Goal: Task Accomplishment & Management: Use online tool/utility

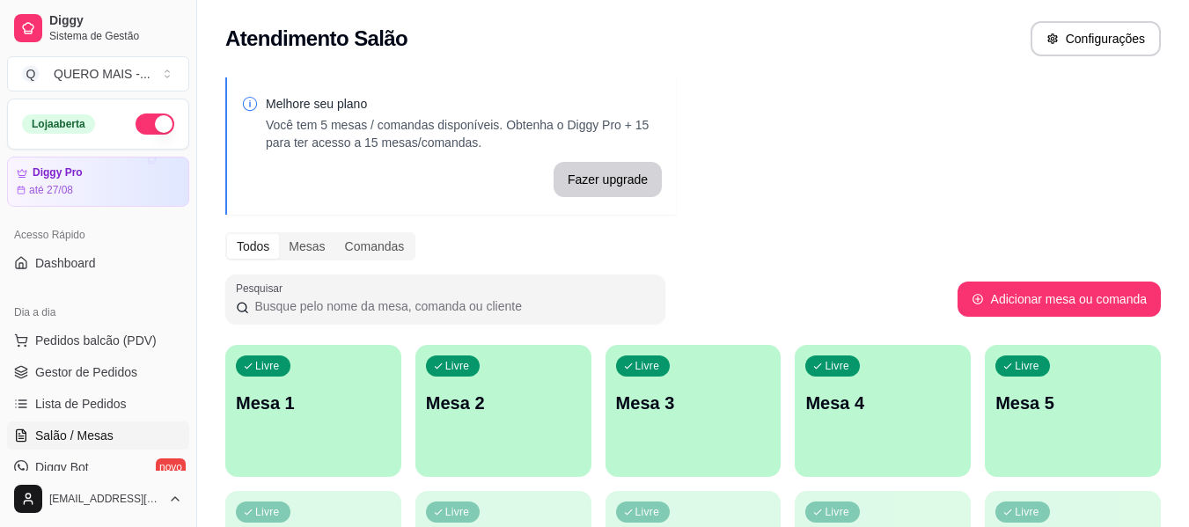
click at [323, 433] on div "Livre Mesa 1" at bounding box center [313, 400] width 176 height 111
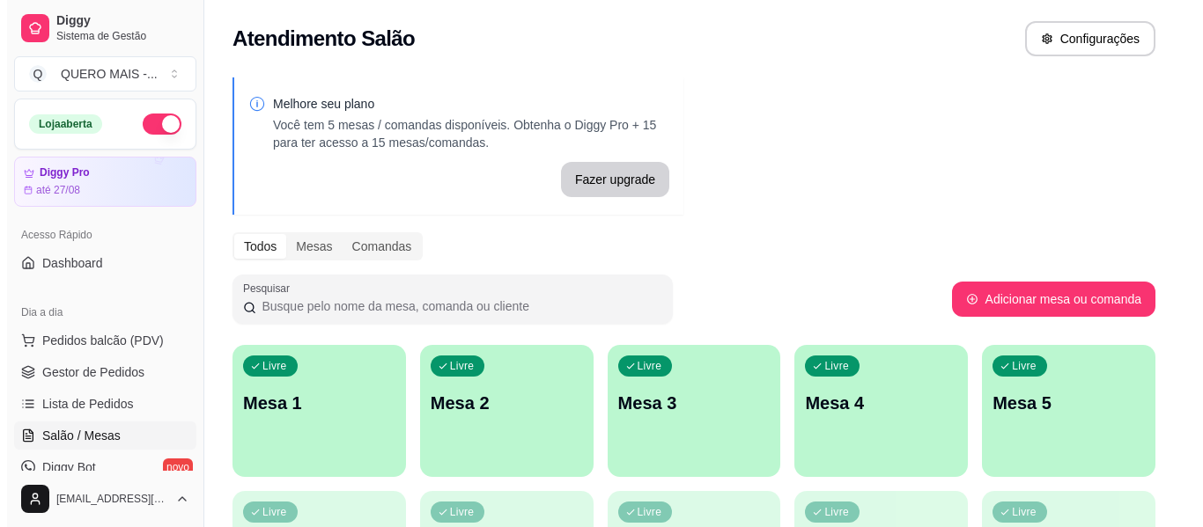
scroll to position [176, 0]
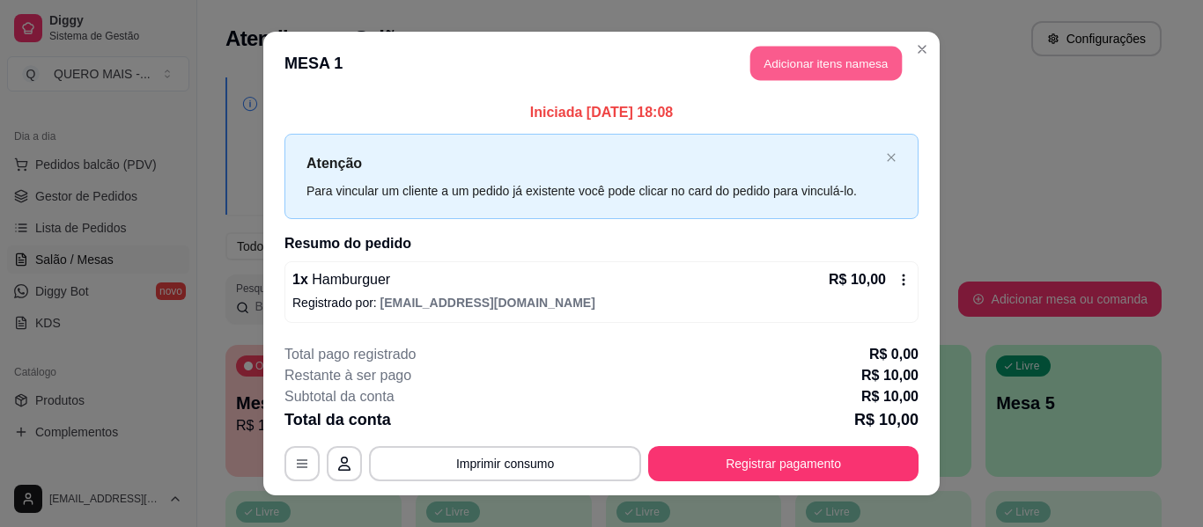
click at [794, 63] on button "Adicionar itens na mesa" at bounding box center [825, 64] width 151 height 34
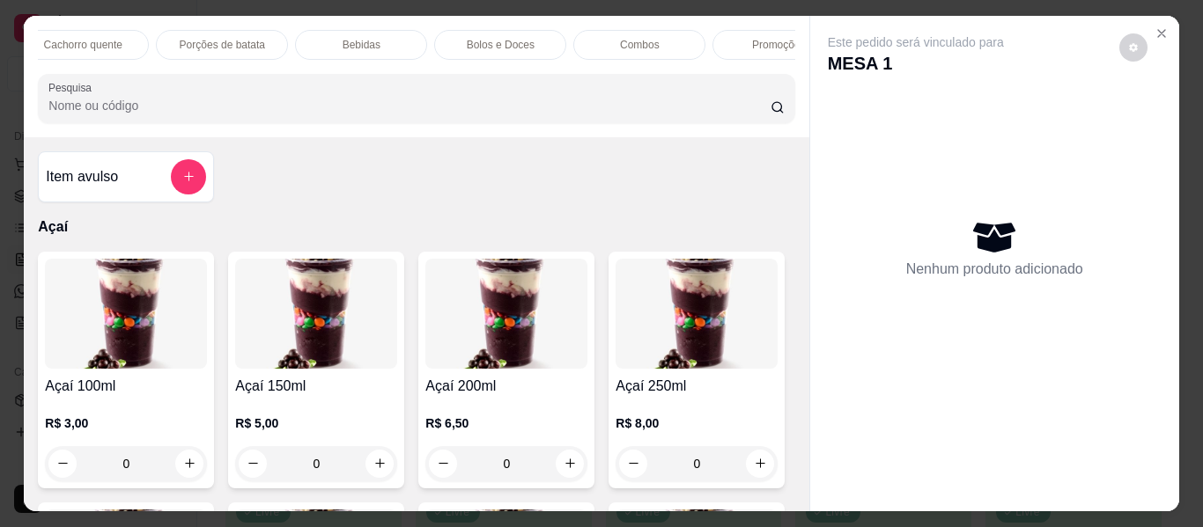
scroll to position [0, 992]
click at [361, 40] on p "Bebidas" at bounding box center [364, 45] width 38 height 14
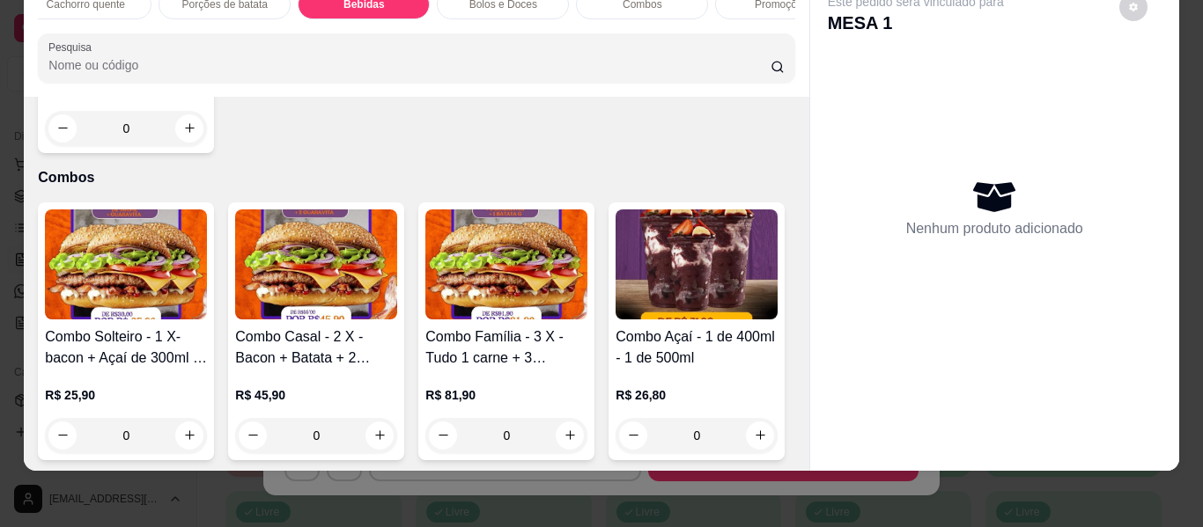
type input "1"
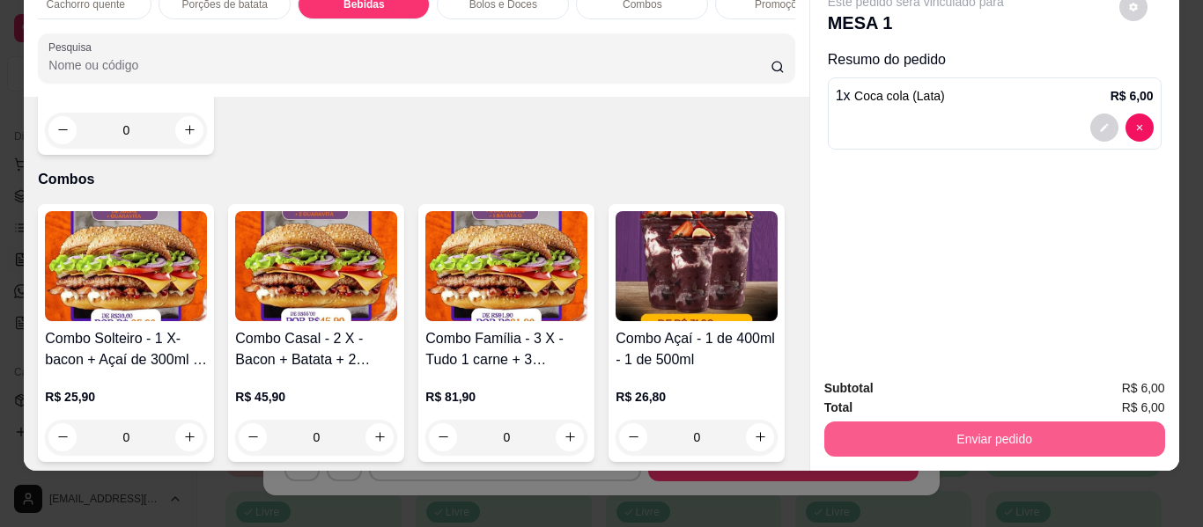
click at [887, 431] on button "Enviar pedido" at bounding box center [994, 439] width 341 height 35
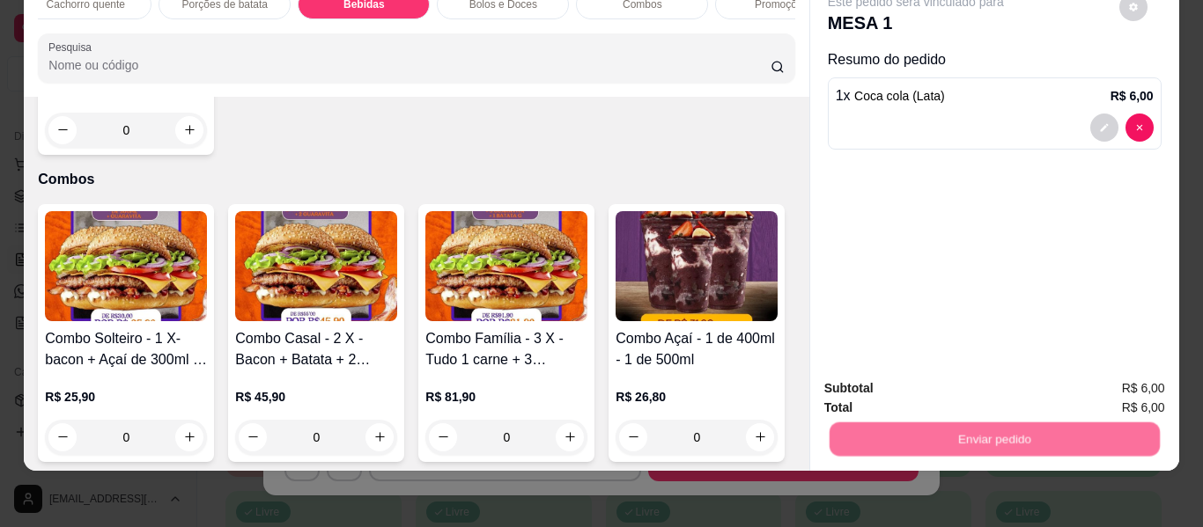
click at [920, 393] on button "Não registrar e enviar pedido" at bounding box center [935, 382] width 183 height 33
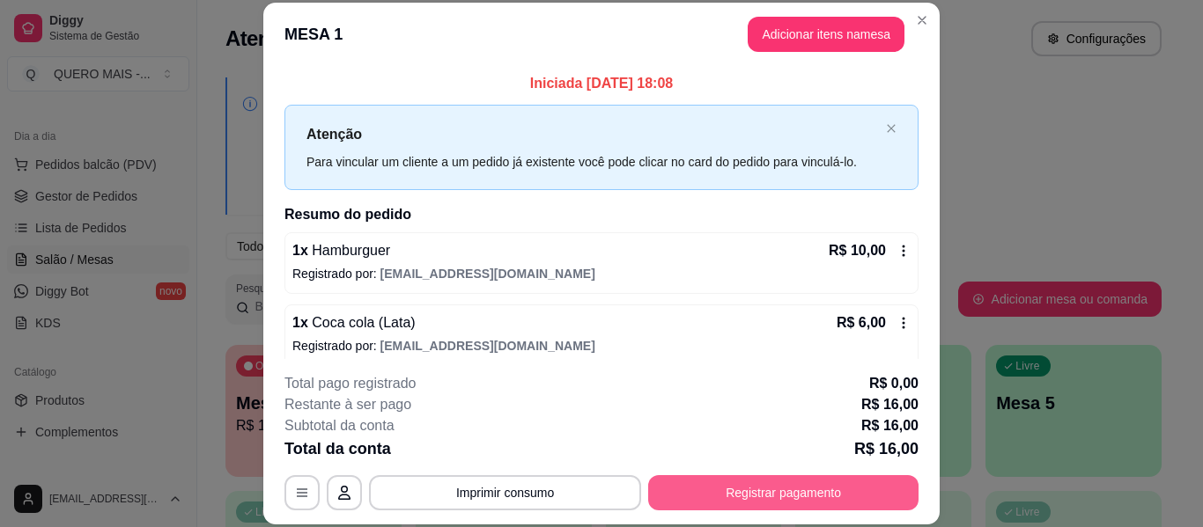
click at [773, 493] on button "Registrar pagamento" at bounding box center [783, 492] width 270 height 35
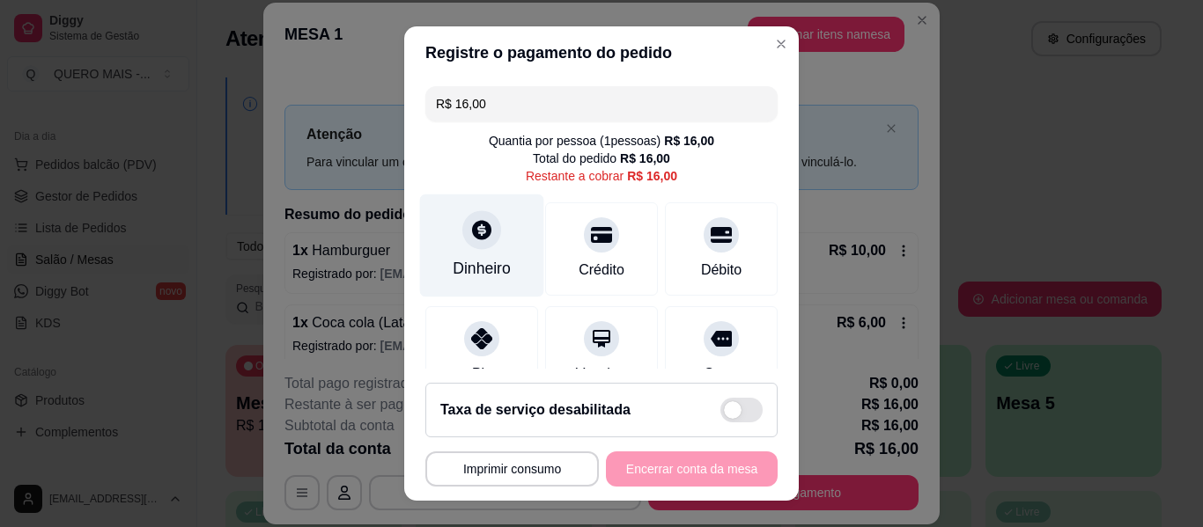
click at [462, 248] on div "Dinheiro" at bounding box center [482, 246] width 124 height 103
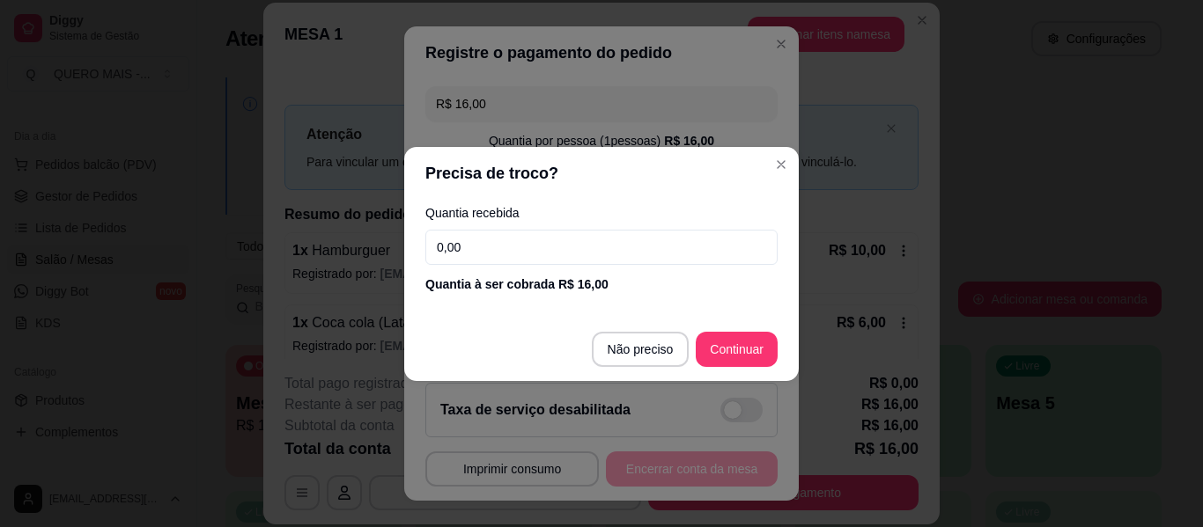
click at [541, 246] on input "0,00" at bounding box center [601, 247] width 352 height 35
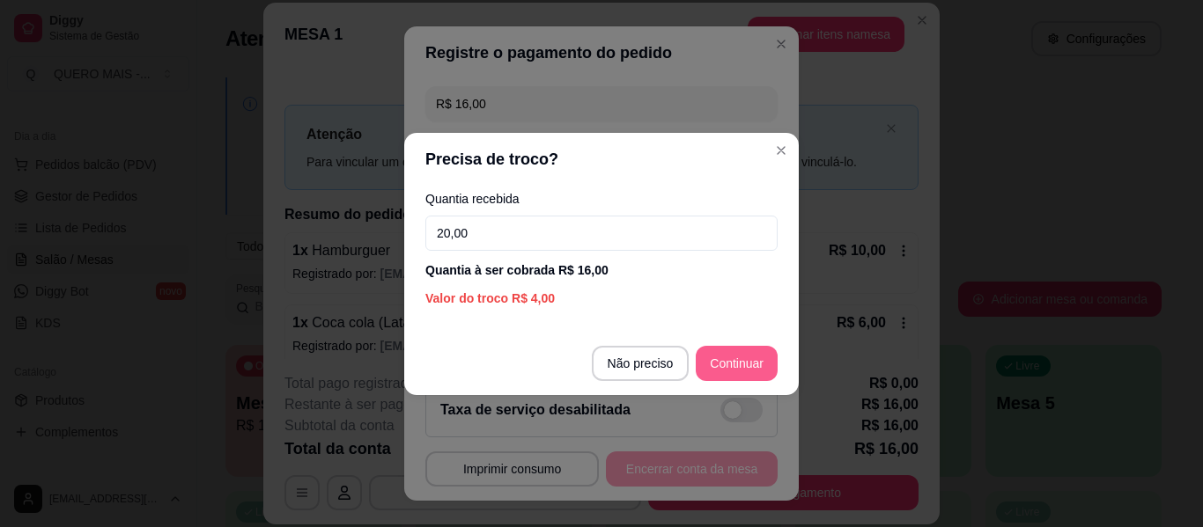
type input "20,00"
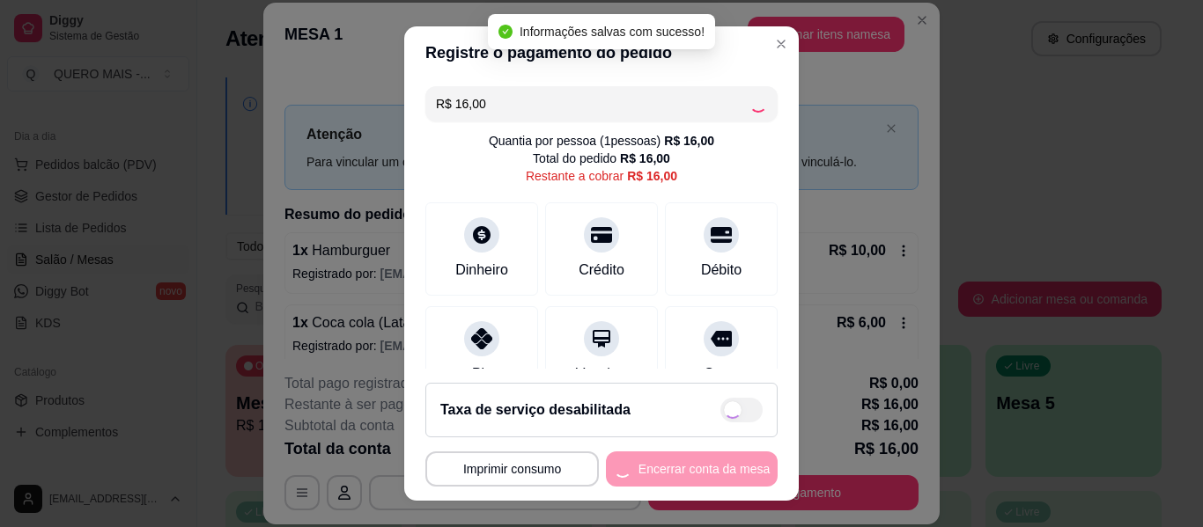
type input "R$ 0,00"
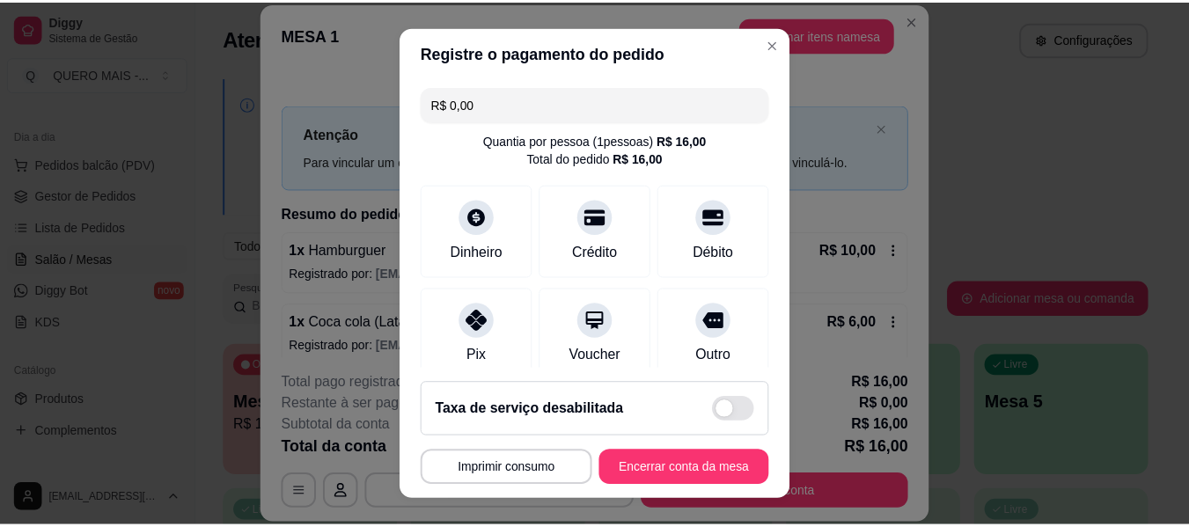
scroll to position [30, 0]
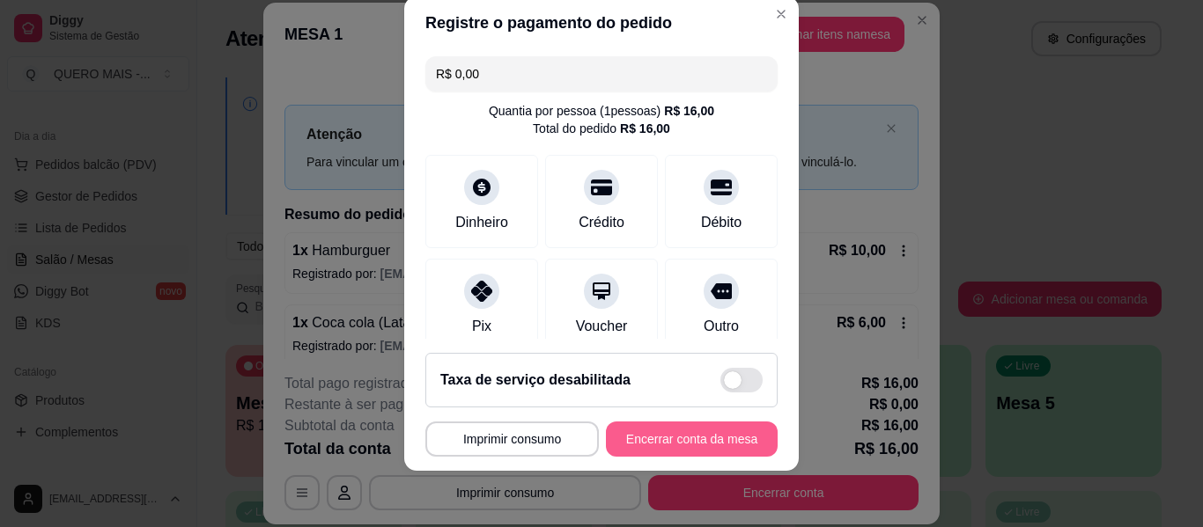
click at [684, 441] on button "Encerrar conta da mesa" at bounding box center [692, 439] width 172 height 35
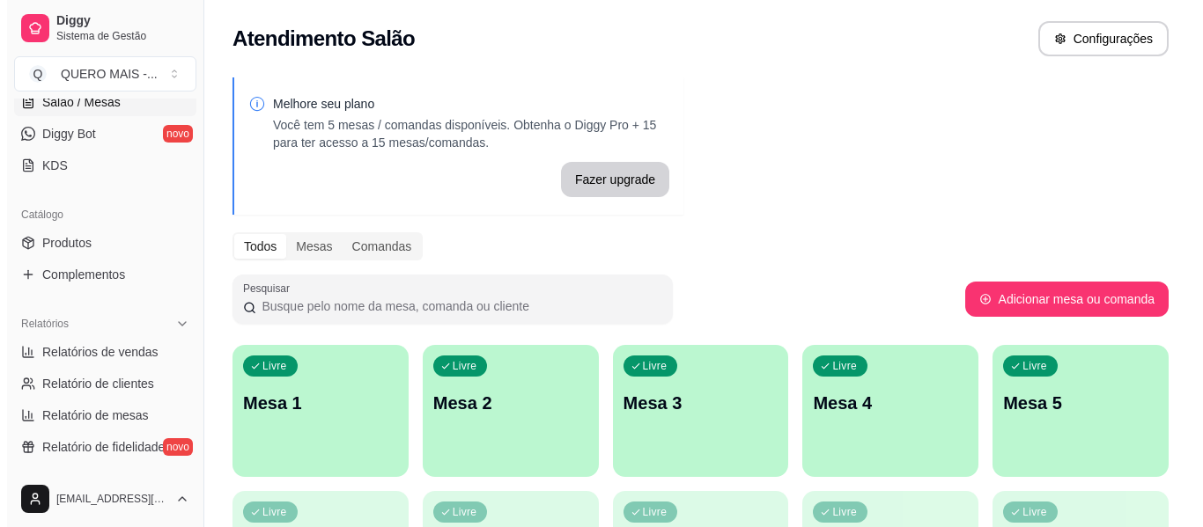
scroll to position [0, 0]
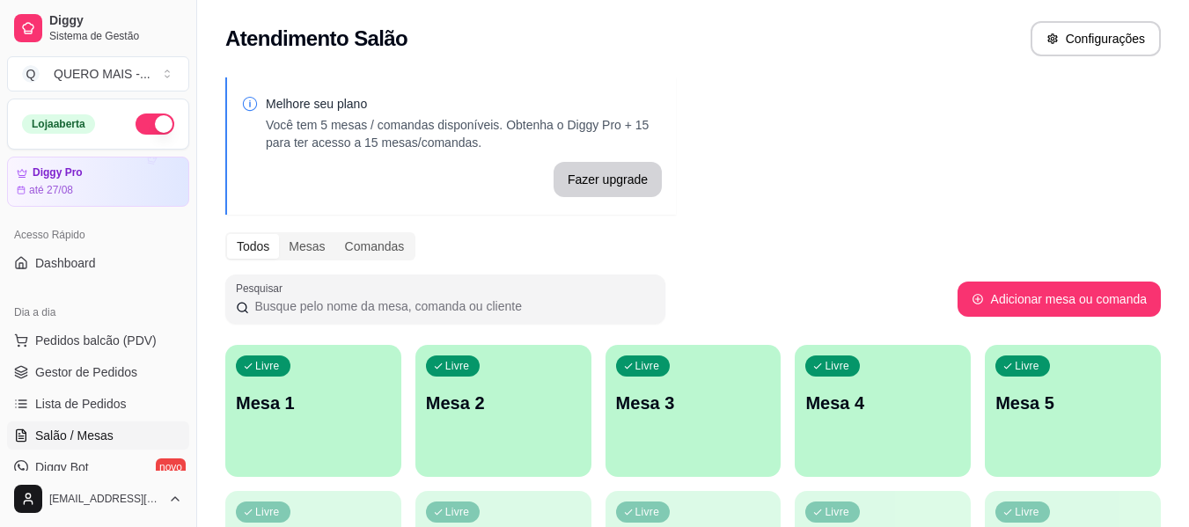
click at [313, 440] on div "Livre Mesa 1" at bounding box center [313, 400] width 176 height 111
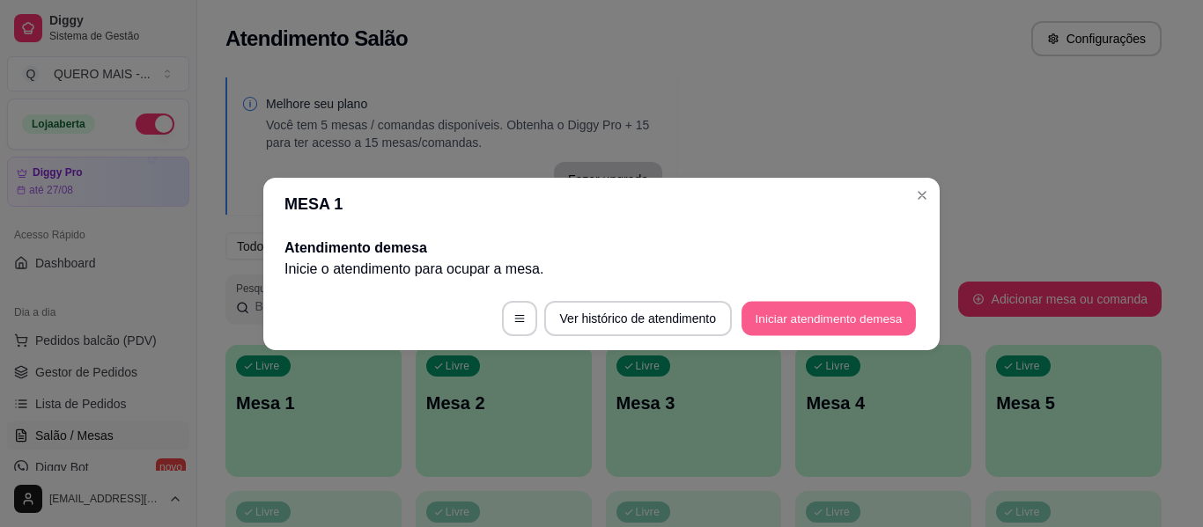
click at [777, 325] on button "Iniciar atendimento de mesa" at bounding box center [828, 318] width 174 height 34
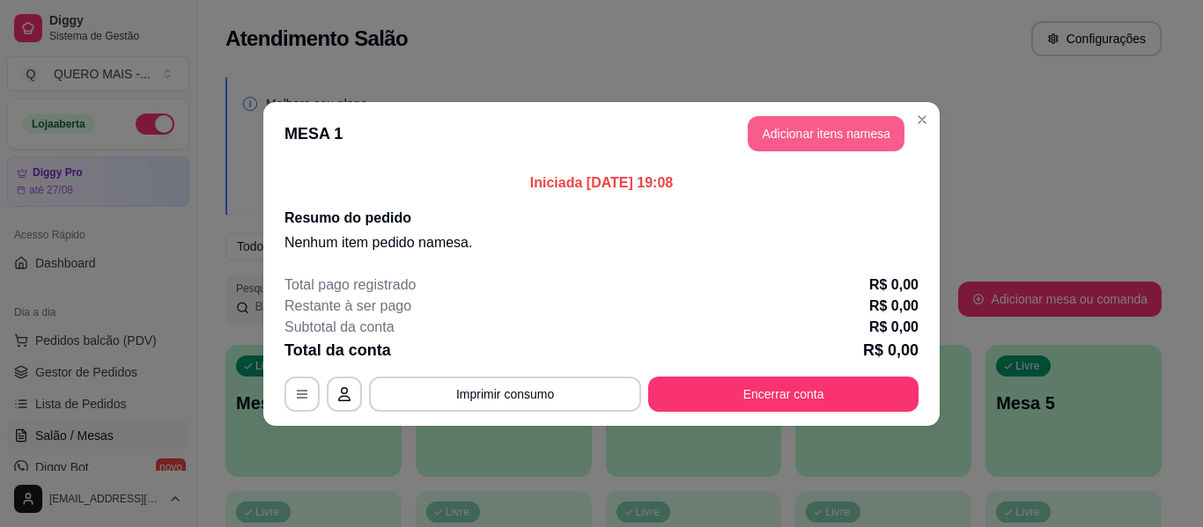
click at [823, 138] on button "Adicionar itens na mesa" at bounding box center [825, 133] width 157 height 35
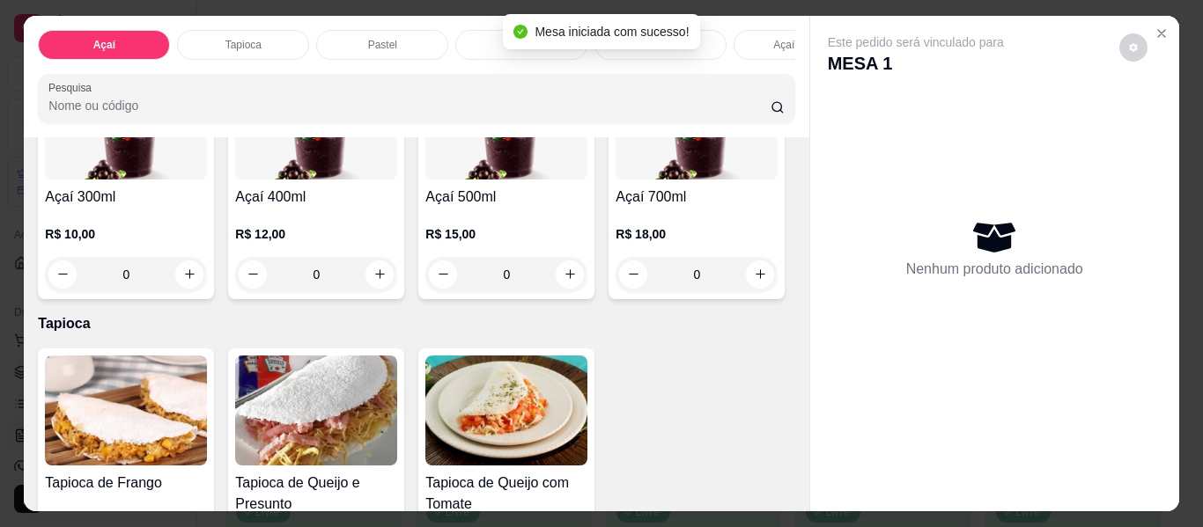
scroll to position [616, 0]
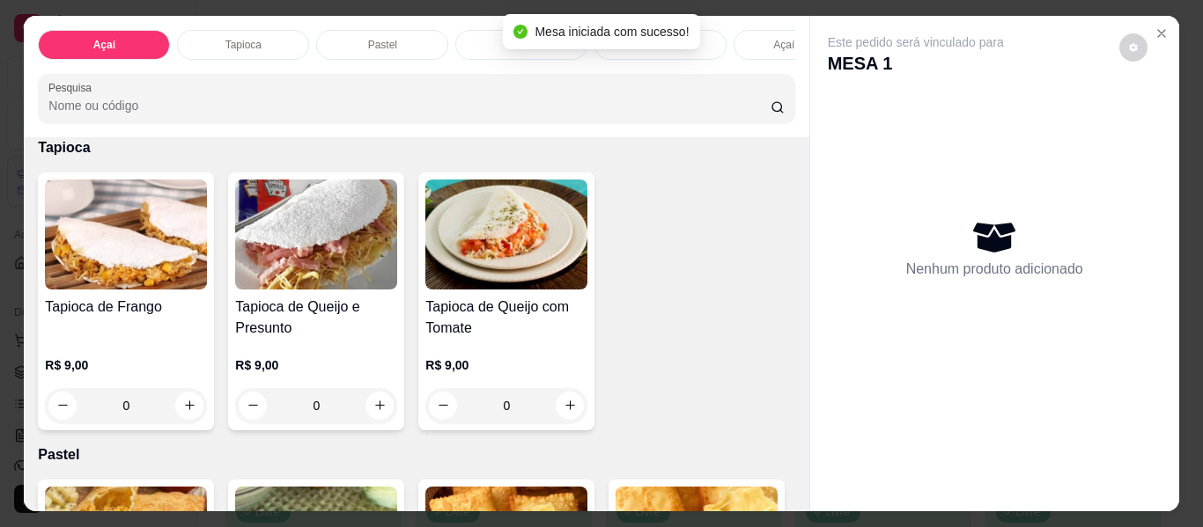
click at [425, 116] on div "0" at bounding box center [506, 98] width 162 height 35
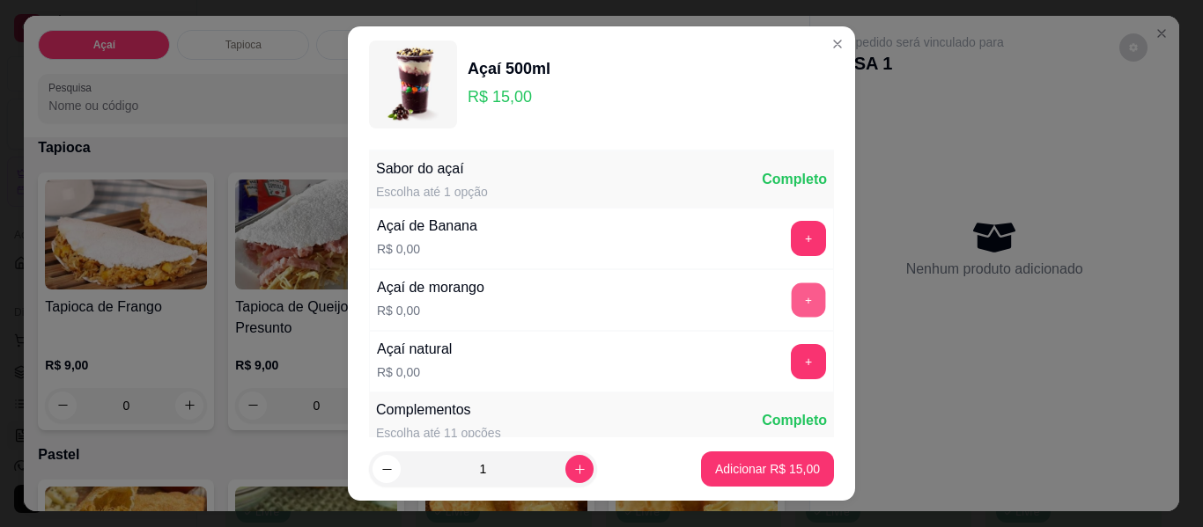
click at [791, 312] on button "+" at bounding box center [808, 300] width 34 height 34
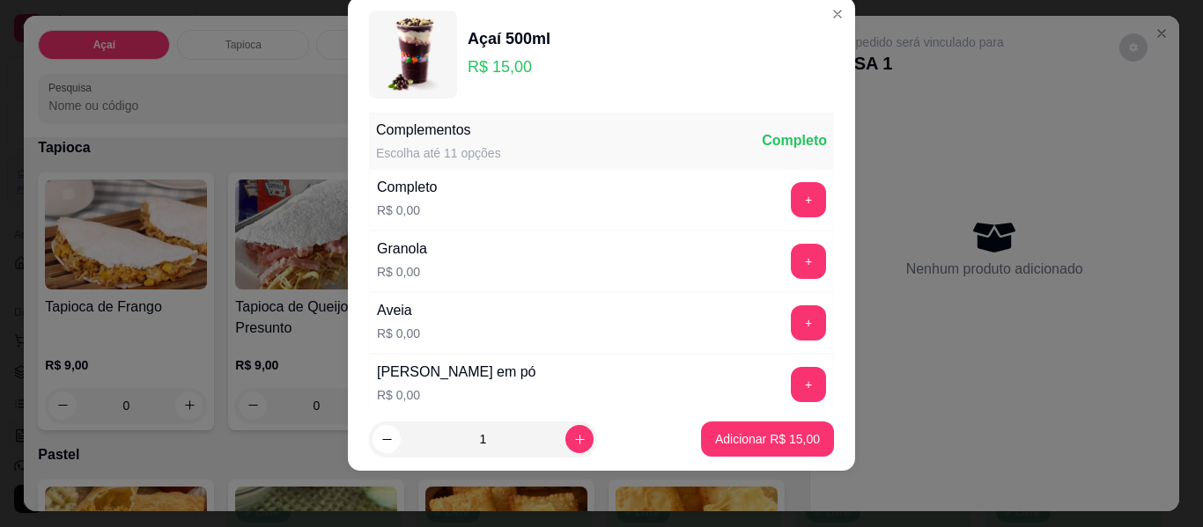
scroll to position [426, 0]
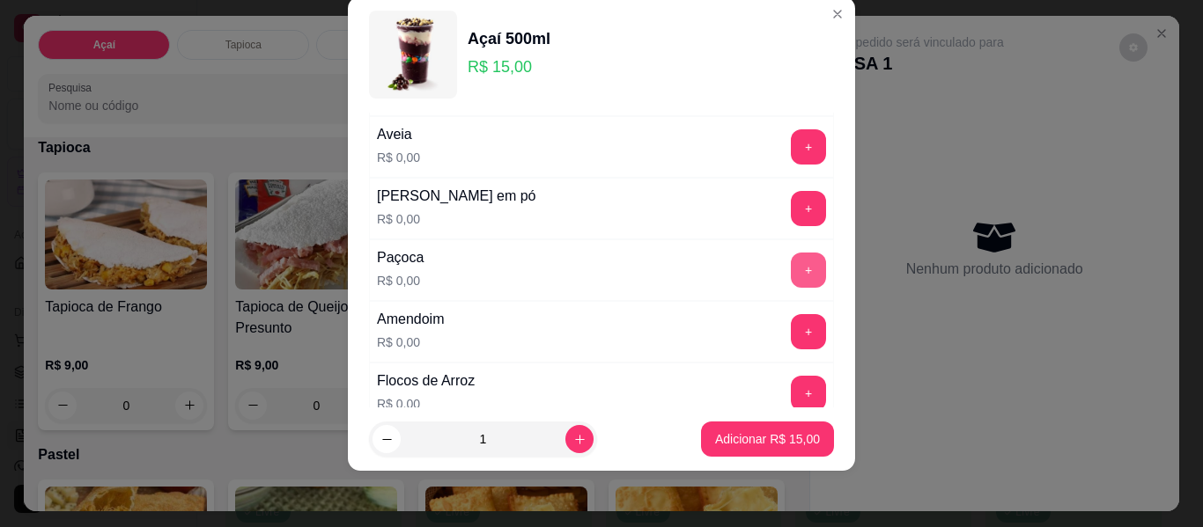
click at [791, 262] on button "+" at bounding box center [808, 270] width 35 height 35
click at [791, 326] on button "+" at bounding box center [808, 332] width 34 height 34
click at [791, 210] on button "+" at bounding box center [808, 208] width 35 height 35
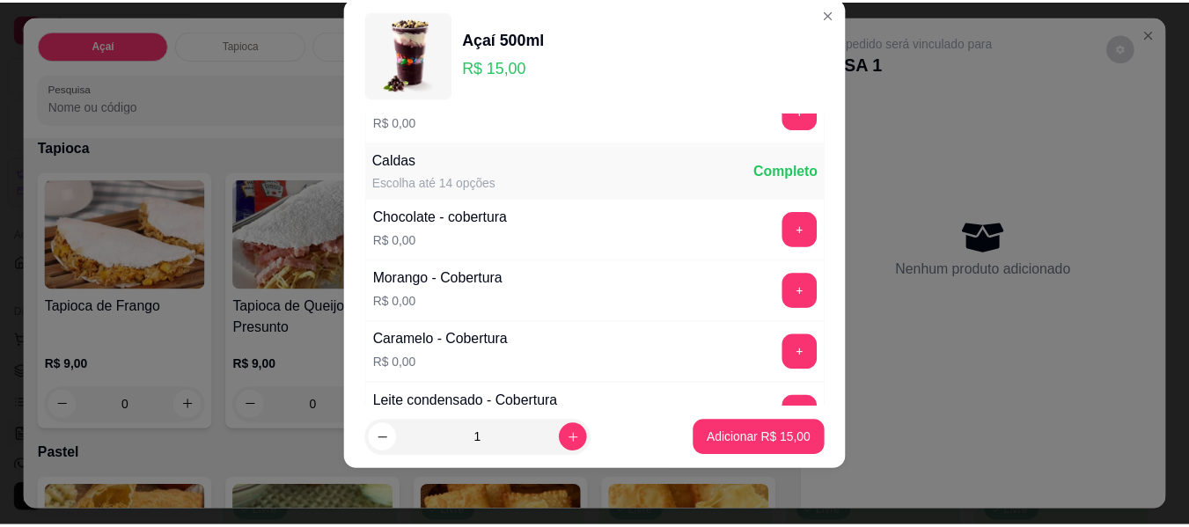
scroll to position [1042, 0]
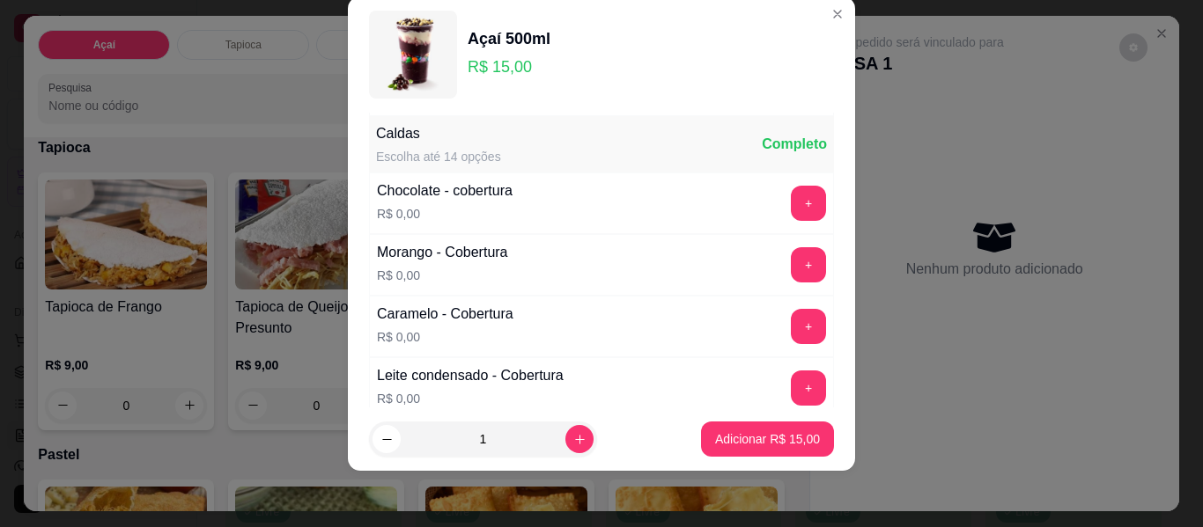
click at [791, 210] on button "+" at bounding box center [808, 203] width 35 height 35
click at [759, 451] on button "Adicionar R$ 15,00" at bounding box center [767, 440] width 129 height 34
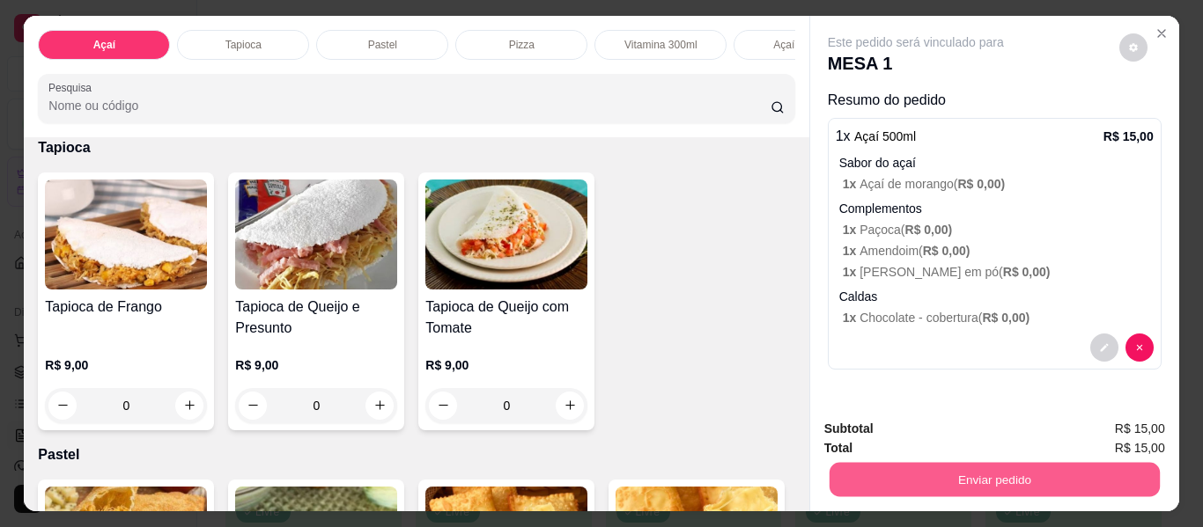
click at [925, 474] on button "Enviar pedido" at bounding box center [993, 480] width 330 height 34
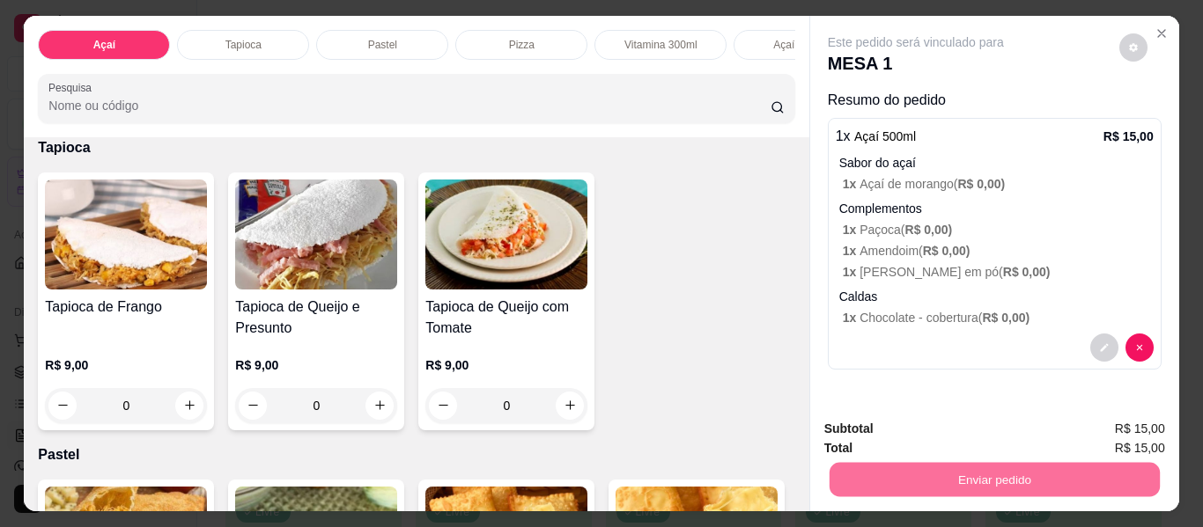
click at [926, 441] on button "Não registrar e enviar pedido" at bounding box center [935, 430] width 183 height 33
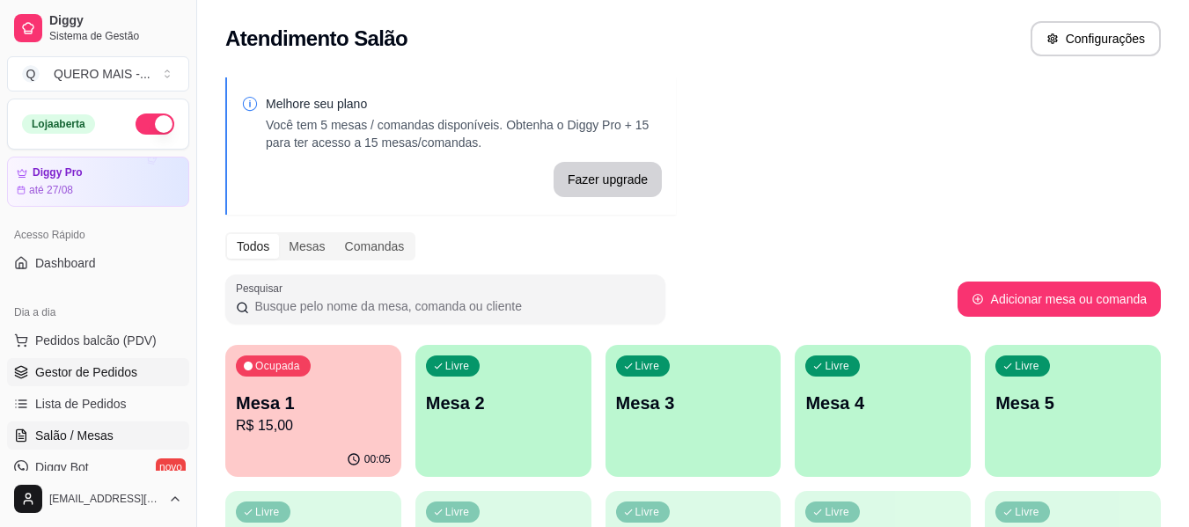
click at [73, 376] on span "Gestor de Pedidos" at bounding box center [86, 373] width 102 height 18
click at [303, 423] on p "R$ 15,00" at bounding box center [314, 426] width 151 height 20
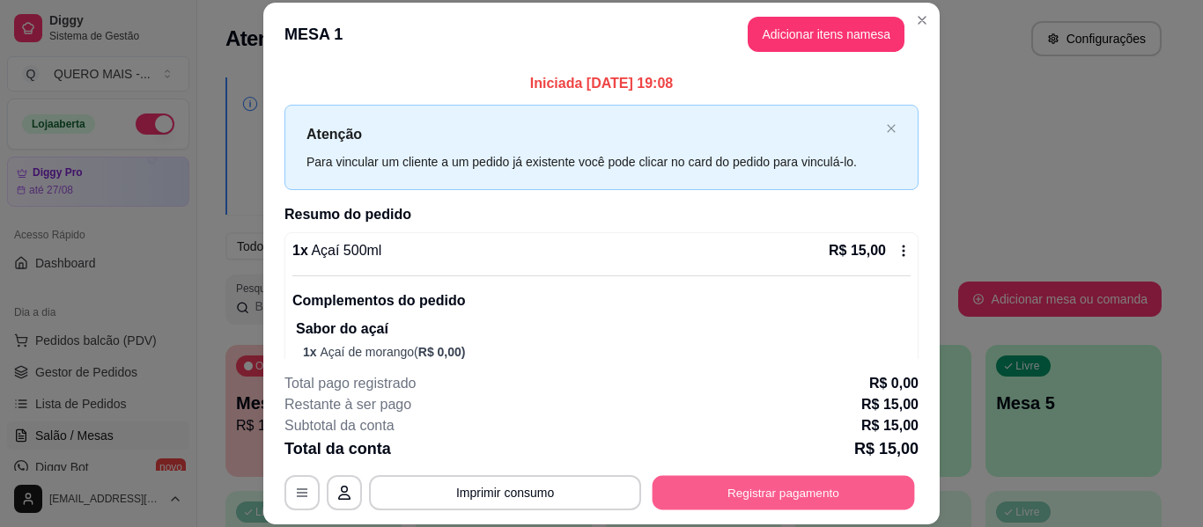
click at [750, 484] on button "Registrar pagamento" at bounding box center [783, 493] width 262 height 34
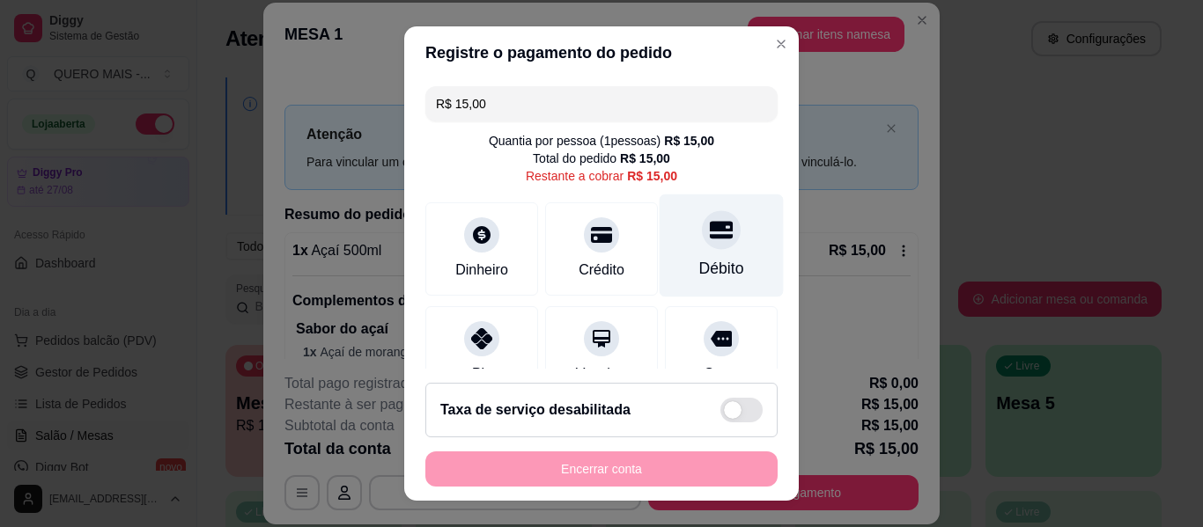
click at [679, 257] on div "Débito" at bounding box center [721, 246] width 124 height 103
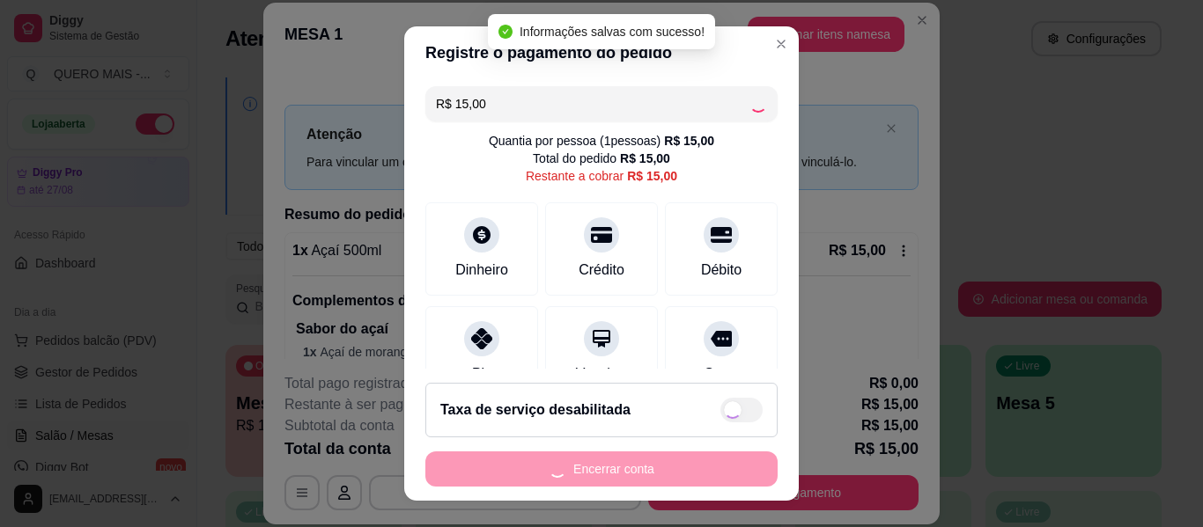
type input "R$ 0,00"
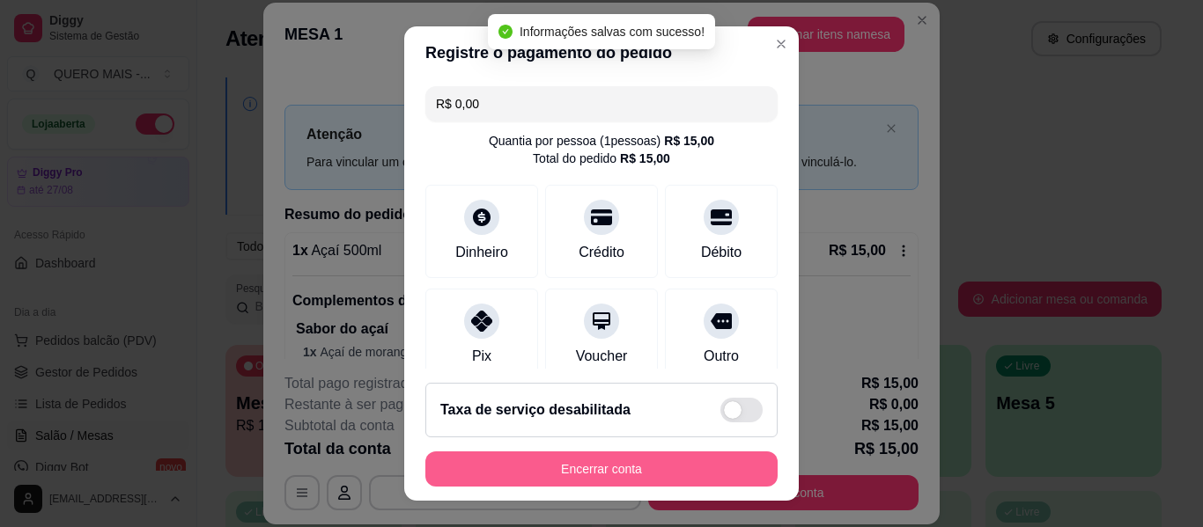
click at [585, 472] on button "Encerrar conta" at bounding box center [601, 469] width 352 height 35
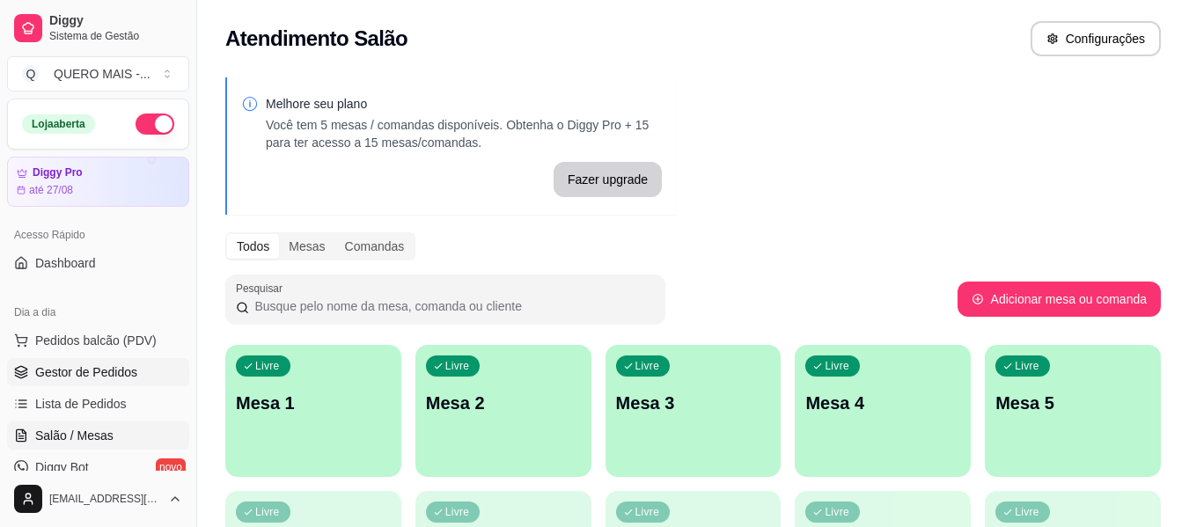
click at [129, 368] on span "Gestor de Pedidos" at bounding box center [86, 373] width 102 height 18
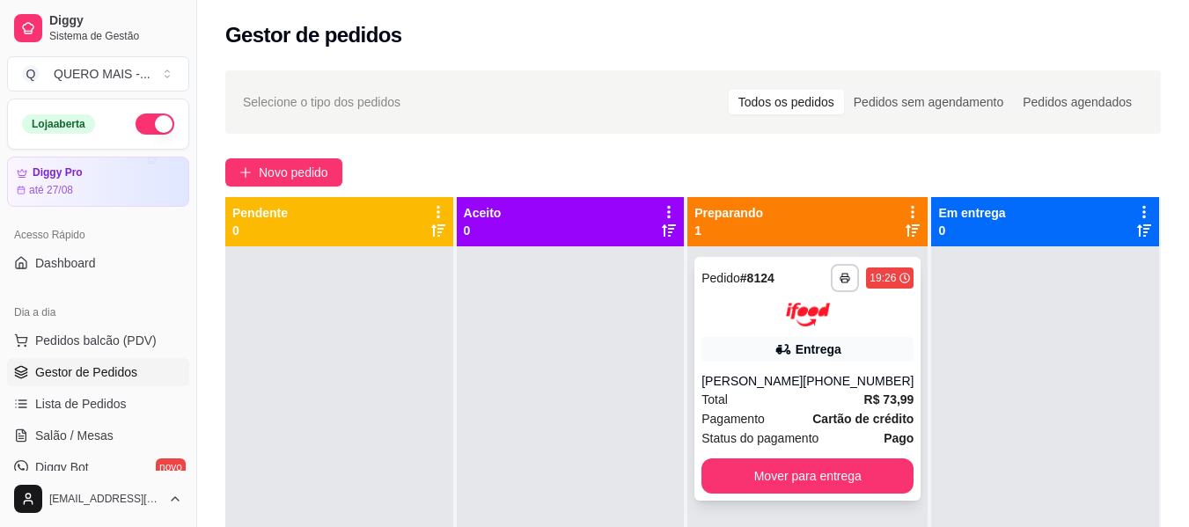
click at [762, 429] on span "Pagamento" at bounding box center [733, 418] width 63 height 19
click at [99, 408] on span "Lista de Pedidos" at bounding box center [81, 404] width 92 height 18
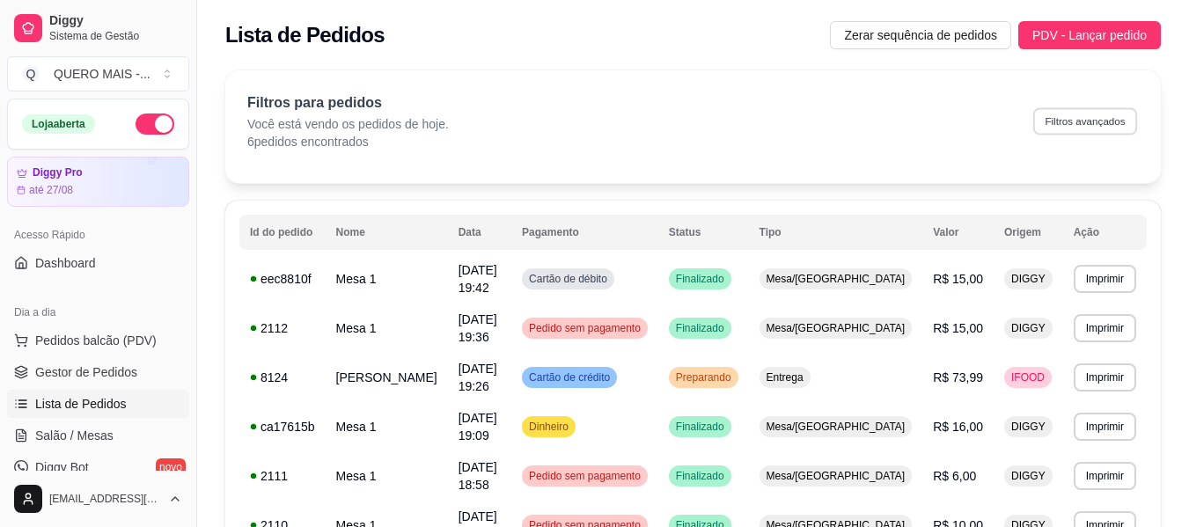
click at [1066, 124] on button "Filtros avançados" at bounding box center [1086, 120] width 104 height 27
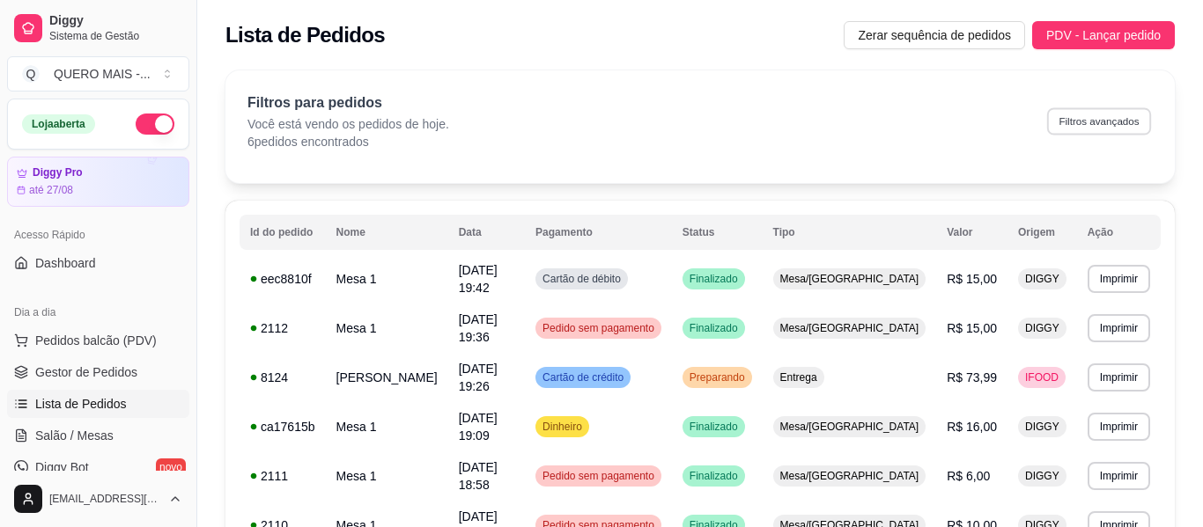
select select "0"
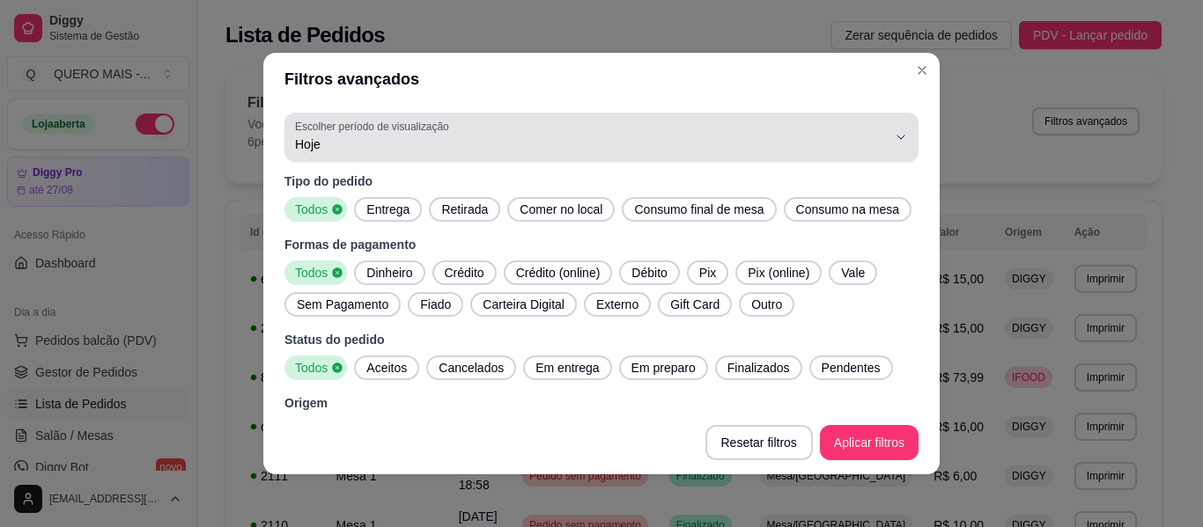
click at [739, 148] on span "Hoje" at bounding box center [591, 145] width 592 height 18
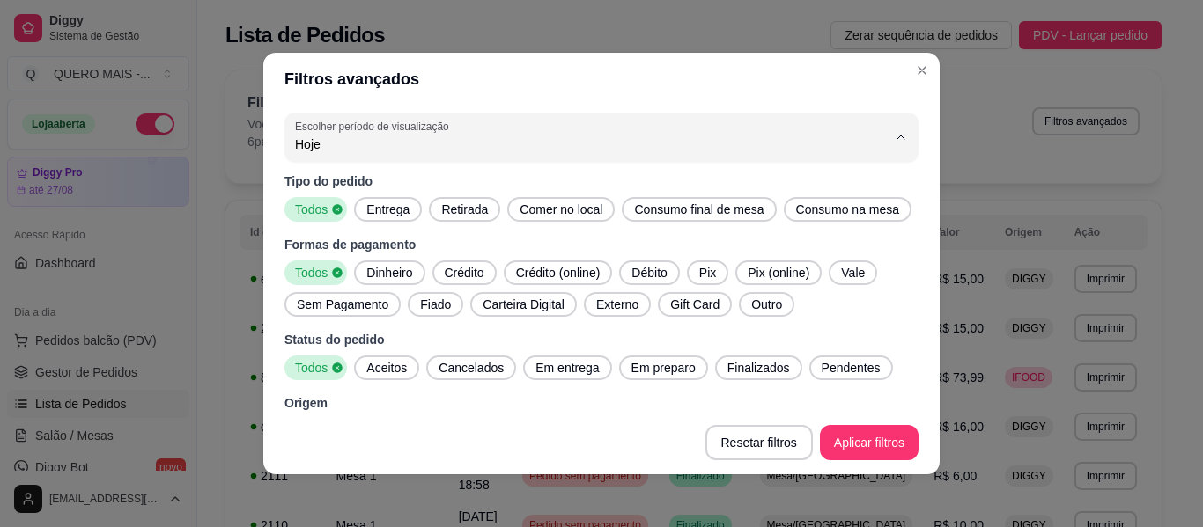
click at [325, 211] on span "Ontem" at bounding box center [580, 215] width 552 height 17
type input "1"
select select "1"
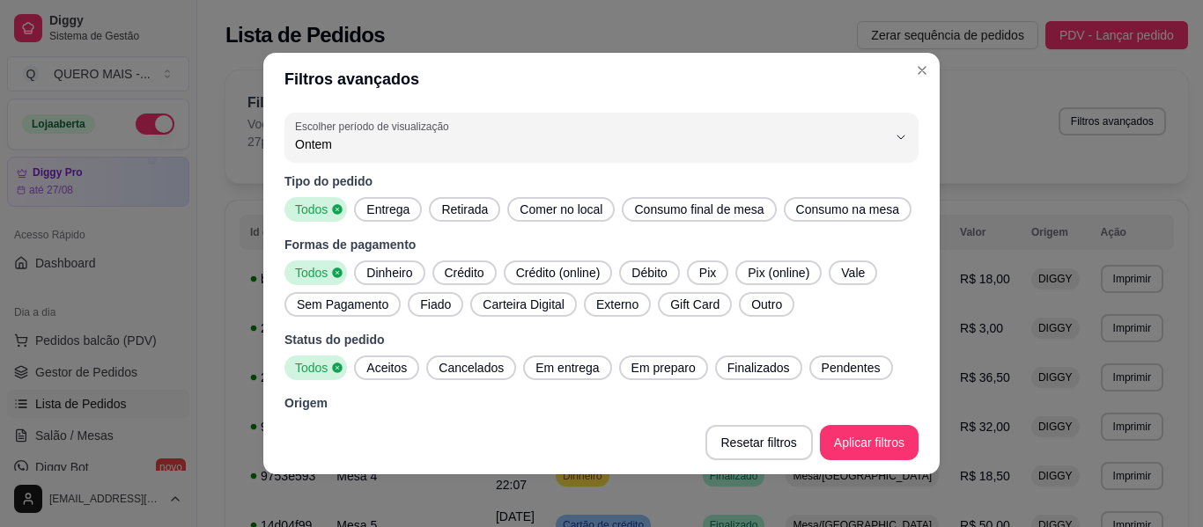
click at [366, 210] on span "Entrega" at bounding box center [387, 210] width 57 height 18
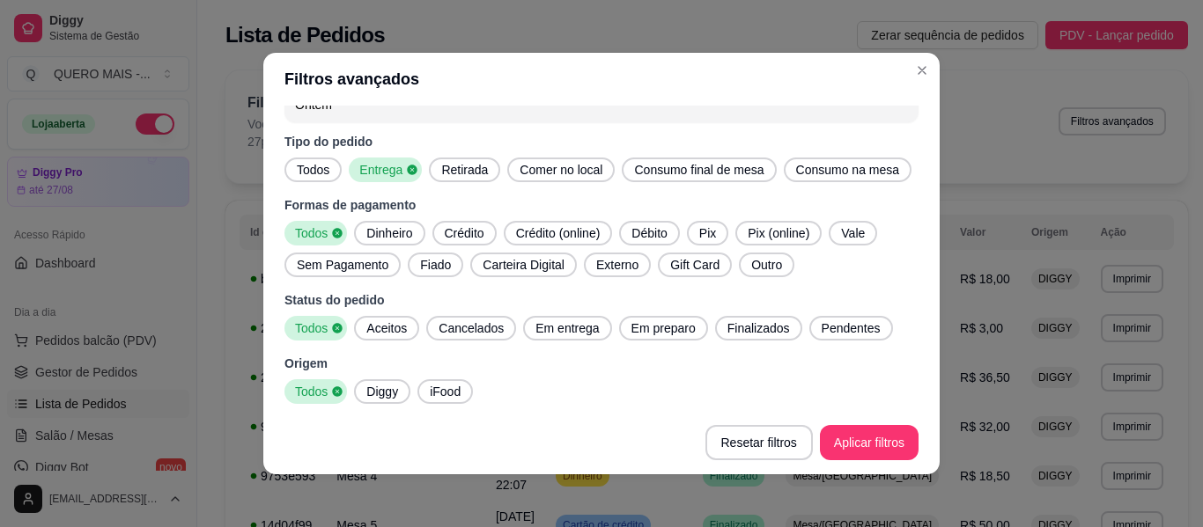
click at [437, 400] on span "iFood" at bounding box center [445, 392] width 45 height 18
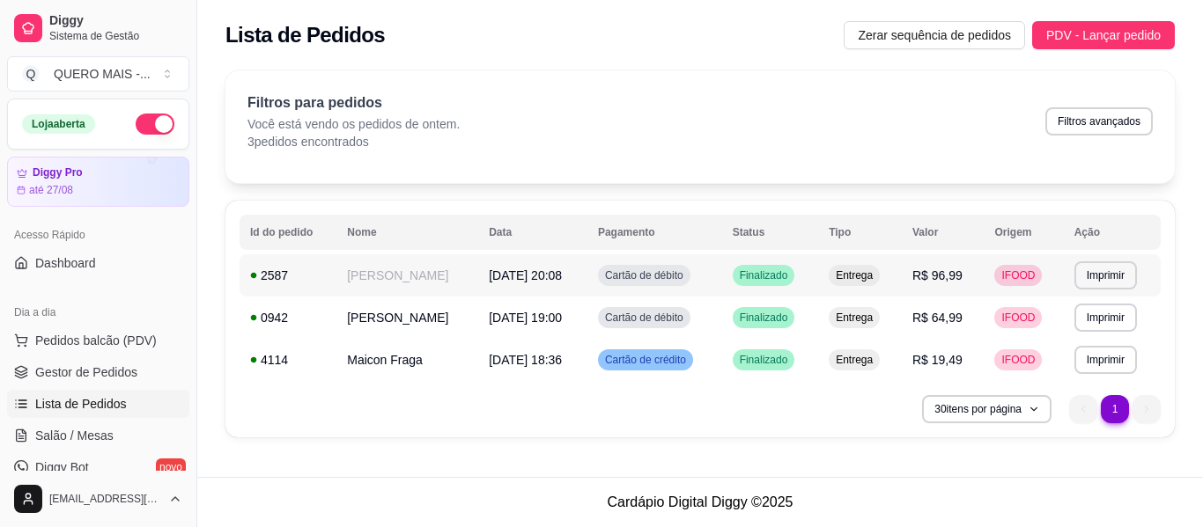
click at [404, 275] on td "[PERSON_NAME]" at bounding box center [407, 275] width 142 height 42
click at [349, 318] on td "[PERSON_NAME]" at bounding box center [407, 318] width 142 height 42
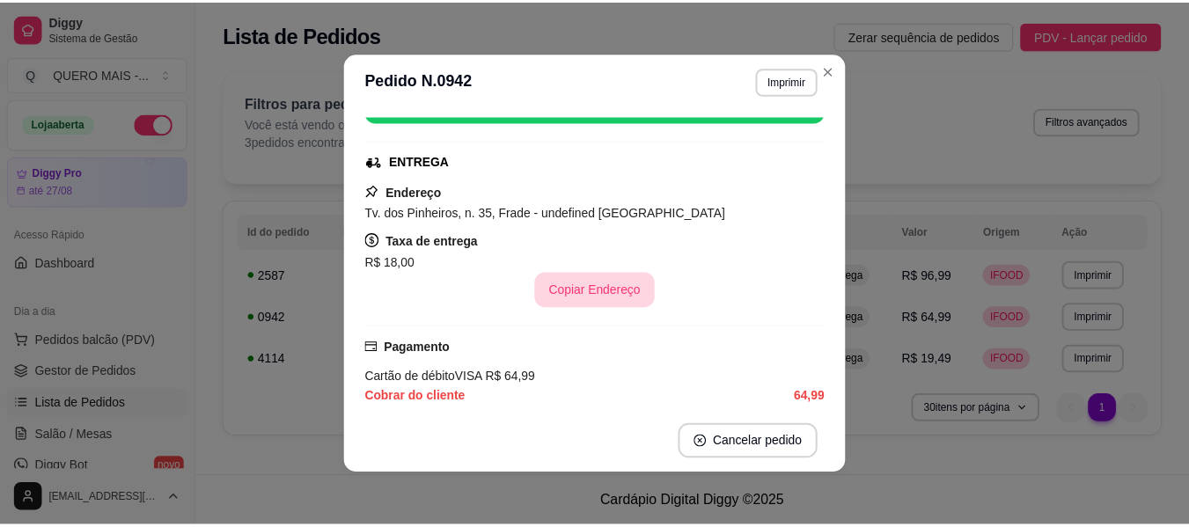
scroll to position [264, 0]
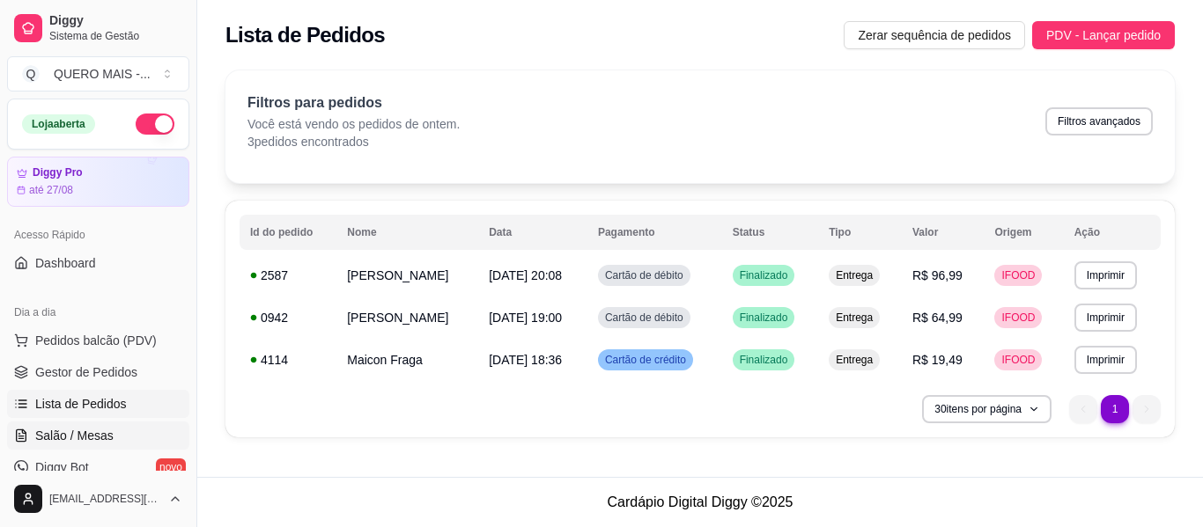
click at [65, 445] on link "Salão / Mesas" at bounding box center [98, 436] width 182 height 28
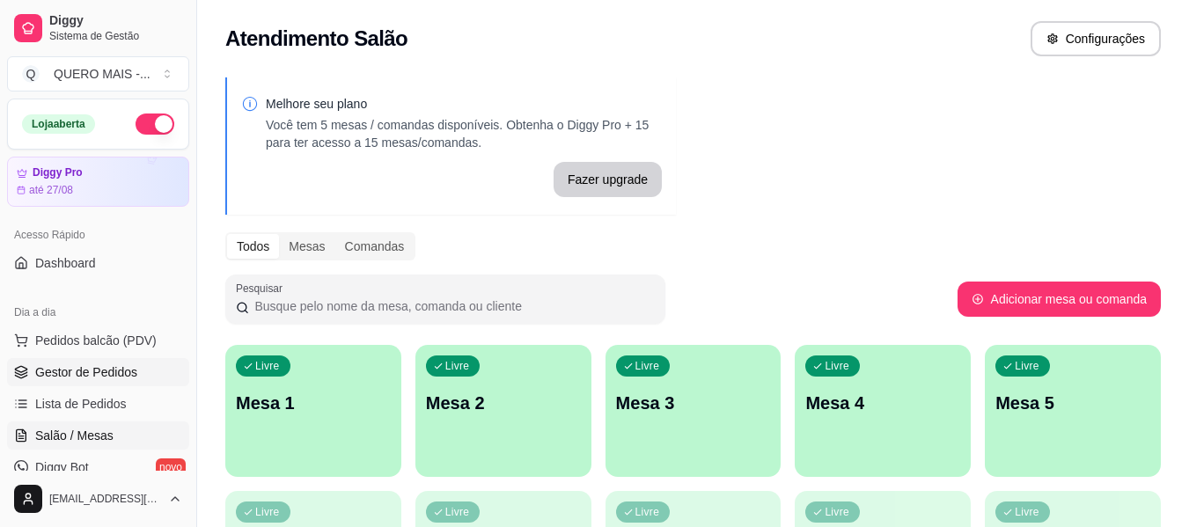
click at [103, 375] on span "Gestor de Pedidos" at bounding box center [86, 373] width 102 height 18
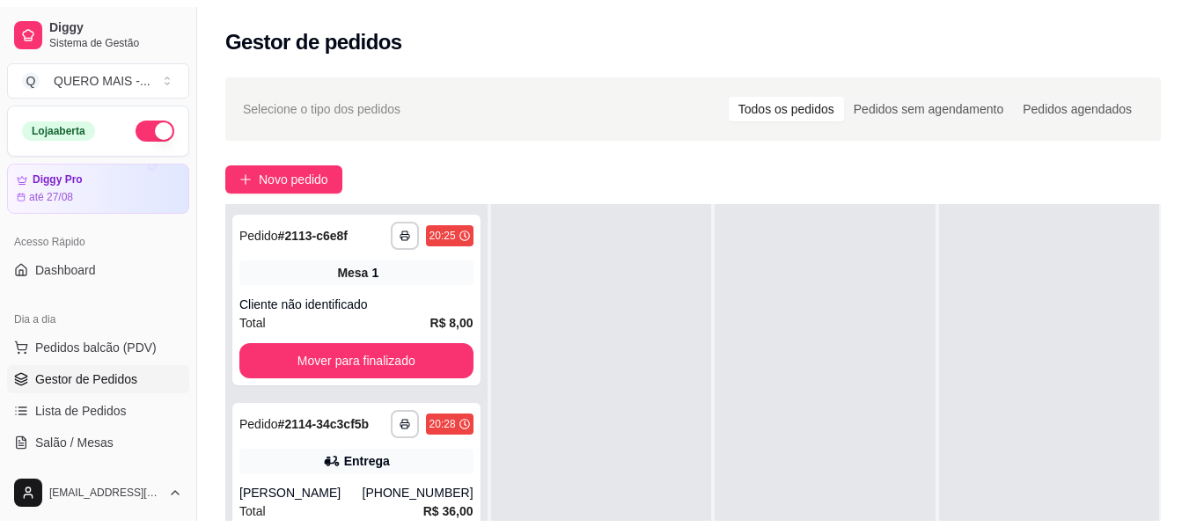
scroll to position [176, 0]
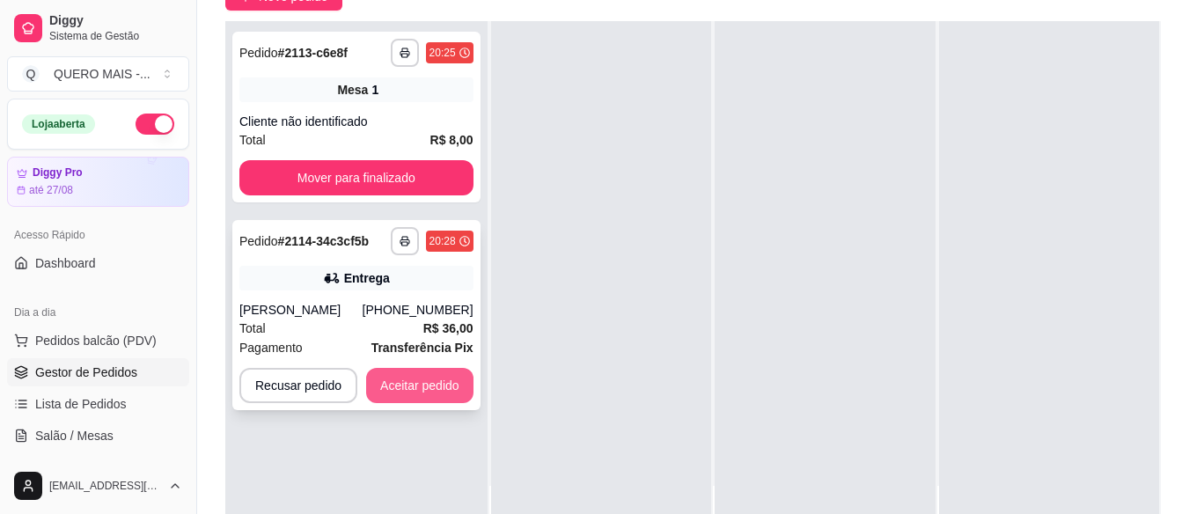
click at [399, 389] on button "Aceitar pedido" at bounding box center [419, 385] width 107 height 35
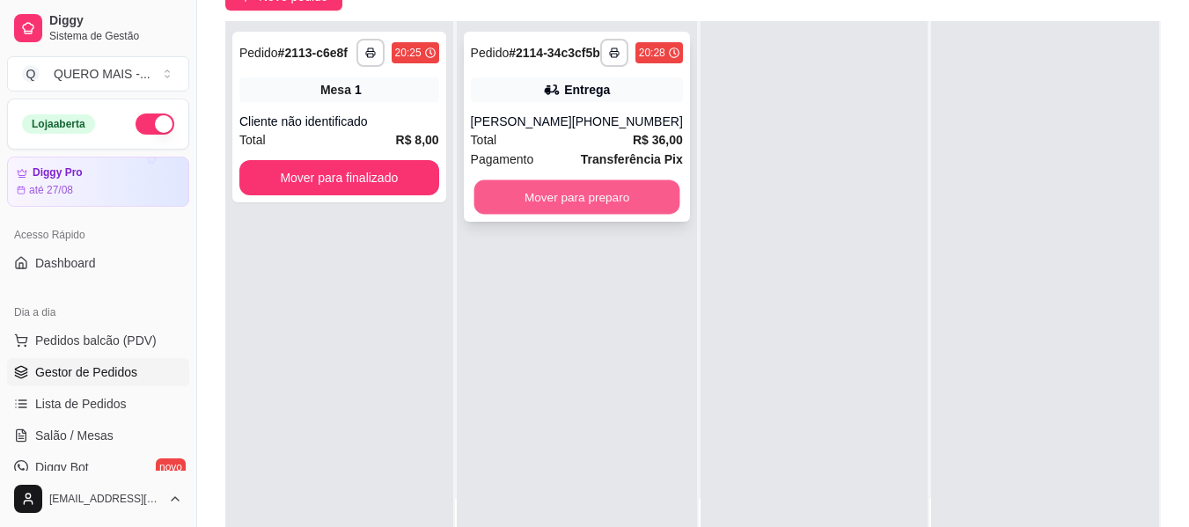
click at [591, 214] on button "Mover para preparo" at bounding box center [577, 197] width 206 height 34
